Goal: Go to known website: Go to known website

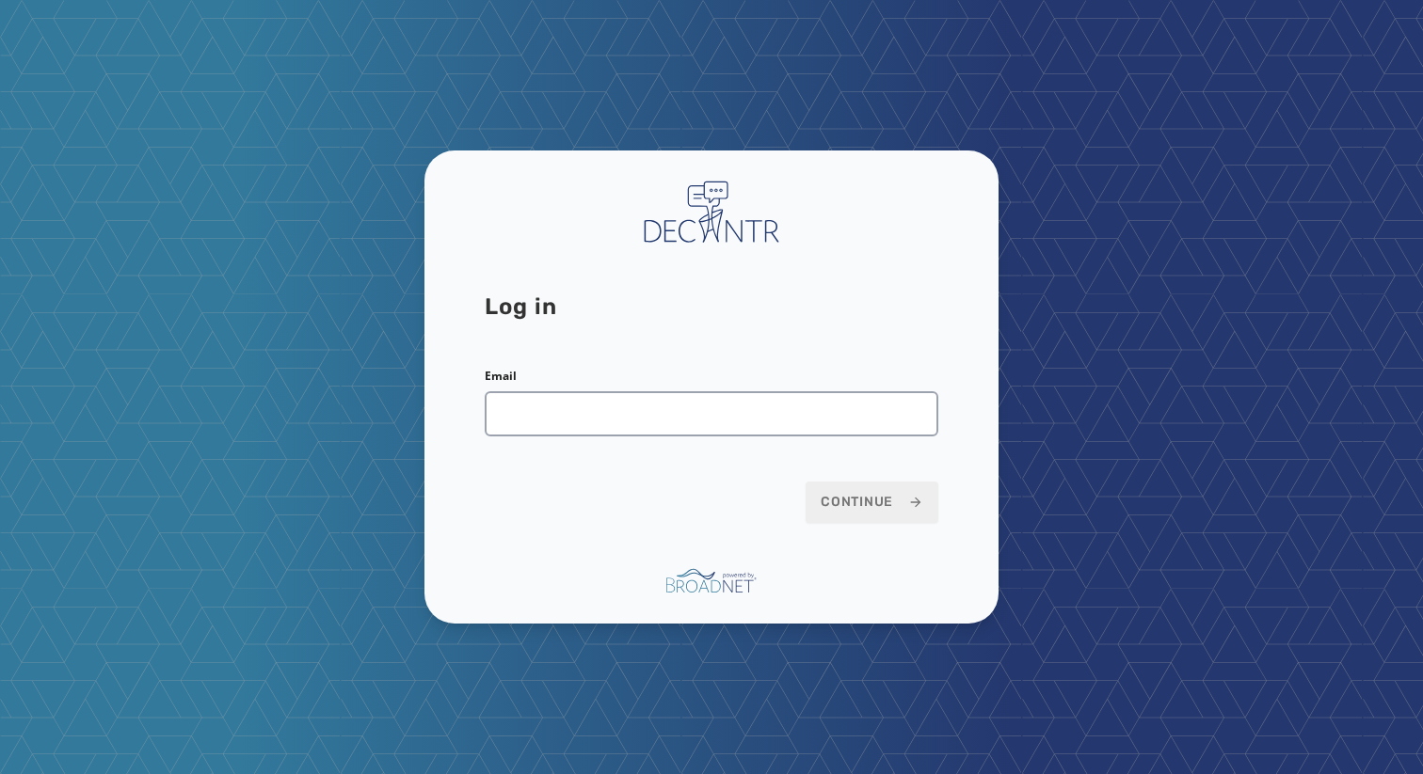
drag, startPoint x: 1291, startPoint y: 257, endPoint x: 1320, endPoint y: 256, distance: 29.2
click at [1291, 258] on div "Log in Email Continue" at bounding box center [711, 387] width 1423 height 774
